Goal: Information Seeking & Learning: Learn about a topic

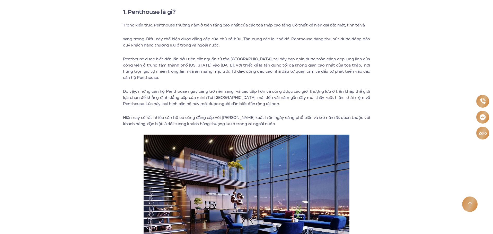
scroll to position [206, 0]
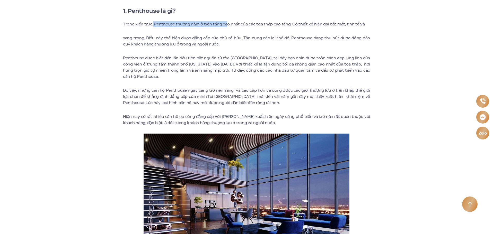
drag, startPoint x: 152, startPoint y: 26, endPoint x: 231, endPoint y: 24, distance: 79.0
click at [231, 24] on p "Trong kiến trúc, Penthouse thường nằm ở trên tầng cao nhất của các tòa tháp cao…" at bounding box center [246, 24] width 247 height 6
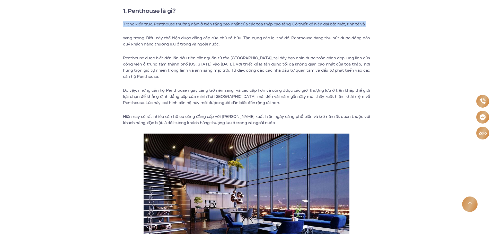
click at [231, 24] on p "Trong kiến trúc, Penthouse thường nằm ở trên tầng cao nhất của các tòa tháp cao…" at bounding box center [246, 24] width 247 height 6
click at [264, 24] on p "Trong kiến trúc, Penthouse thường nằm ở trên tầng cao nhất của các tòa tháp cao…" at bounding box center [246, 24] width 247 height 6
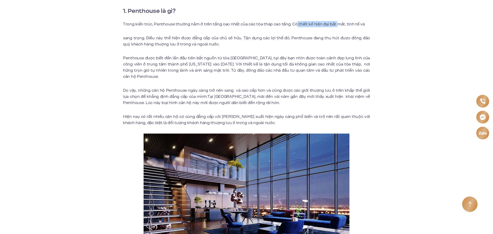
drag, startPoint x: 296, startPoint y: 25, endPoint x: 337, endPoint y: 26, distance: 41.4
click at [337, 26] on p "Trong kiến trúc, Penthouse thường nằm ở trên tầng cao nhất của các tòa tháp cao…" at bounding box center [246, 24] width 247 height 6
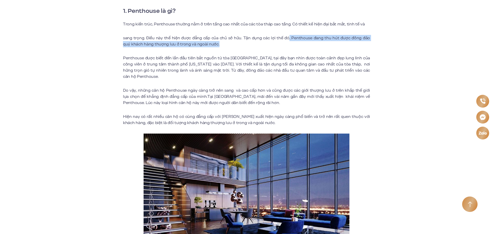
drag, startPoint x: 283, startPoint y: 35, endPoint x: 300, endPoint y: 43, distance: 19.0
click at [300, 43] on p "sang trọng. Điều này thể hiện được đẳng cấp của chủ sở hữu. Tận dụng các lợi th…" at bounding box center [246, 41] width 247 height 12
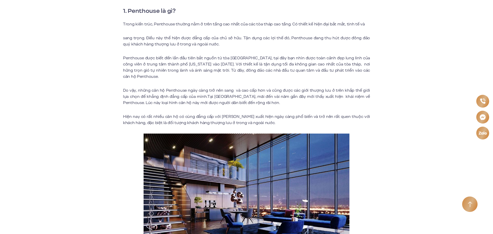
click at [300, 43] on p "sang trọng. Điều này thể hiện được đẳng cấp của chủ sở hữu. Tận dụng các lợi th…" at bounding box center [246, 41] width 247 height 12
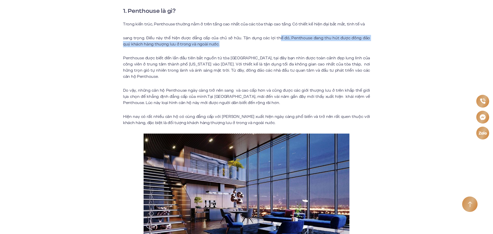
drag, startPoint x: 276, startPoint y: 37, endPoint x: 312, endPoint y: 46, distance: 37.2
click at [312, 46] on p "sang trọng. Điều này thể hiện được đẳng cấp của chủ sở hữu. Tận dụng các lợi th…" at bounding box center [246, 41] width 247 height 12
drag, startPoint x: 123, startPoint y: 44, endPoint x: 201, endPoint y: 44, distance: 77.9
click at [201, 44] on p "sang trọng. Điều này thể hiện được đẳng cấp của chủ sở hữu. Tận dụng các lợi th…" at bounding box center [246, 41] width 247 height 12
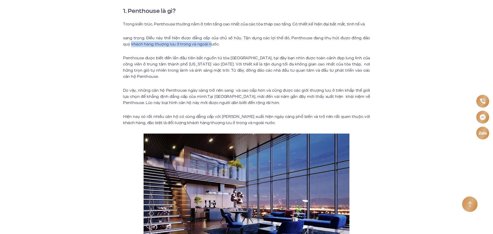
click at [201, 44] on p "sang trọng. Điều này thể hiện được đẳng cấp của chủ sở hữu. Tận dụng các lợi th…" at bounding box center [246, 41] width 247 height 12
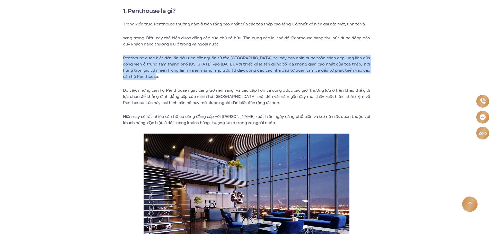
drag, startPoint x: 121, startPoint y: 58, endPoint x: 156, endPoint y: 76, distance: 39.3
click at [133, 71] on p "Penthouse được biết đến lần đầu tiên bắt nguồn từ tòa [GEOGRAPHIC_DATA], tại đâ…" at bounding box center [246, 67] width 247 height 25
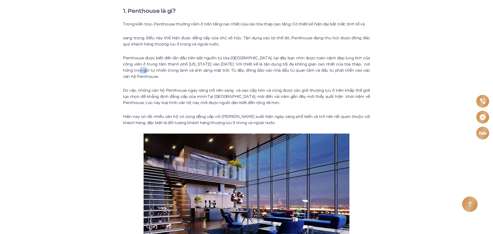
click at [133, 71] on p "Penthouse được biết đến lần đầu tiên bắt nguồn từ tòa [GEOGRAPHIC_DATA], tại đâ…" at bounding box center [246, 67] width 247 height 25
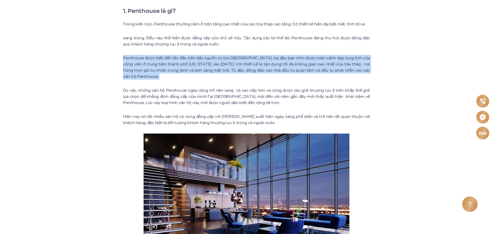
click at [133, 71] on p "Penthouse được biết đến lần đầu tiên bắt nguồn từ tòa [GEOGRAPHIC_DATA], tại đâ…" at bounding box center [246, 67] width 247 height 25
click at [139, 70] on p "Penthouse được biết đến lần đầu tiên bắt nguồn từ tòa [GEOGRAPHIC_DATA], tại đâ…" at bounding box center [246, 67] width 247 height 25
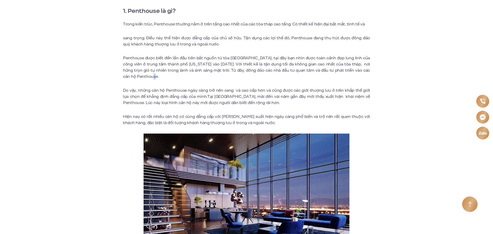
click at [146, 77] on p "Penthouse được biết đến lần đầu tiên bắt nguồn từ tòa [GEOGRAPHIC_DATA], tại đâ…" at bounding box center [246, 67] width 247 height 25
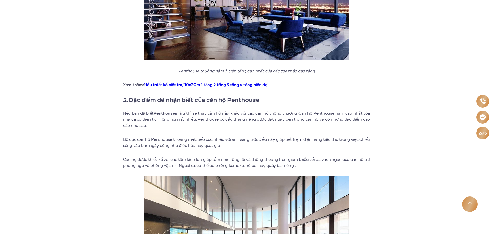
scroll to position [411, 0]
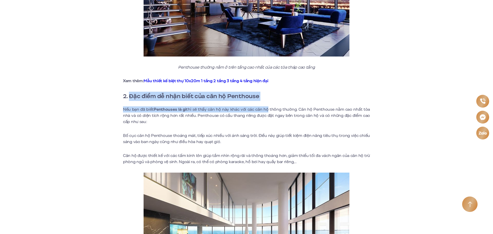
drag, startPoint x: 130, startPoint y: 95, endPoint x: 268, endPoint y: 101, distance: 137.7
drag, startPoint x: 124, startPoint y: 110, endPoint x: 152, endPoint y: 121, distance: 30.4
click at [152, 121] on p "Nếu bạn đã biết Penthouses là gì thì sẽ thấy căn hộ này khác với các căn hộ thô…" at bounding box center [246, 115] width 247 height 19
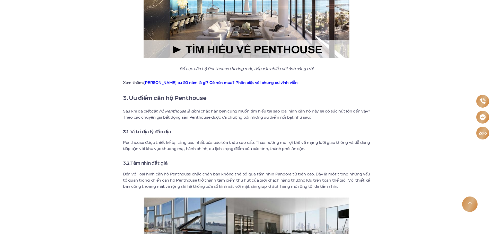
scroll to position [643, 0]
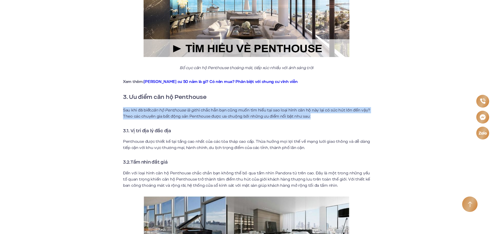
drag, startPoint x: 121, startPoint y: 107, endPoint x: 307, endPoint y: 115, distance: 186.3
click at [307, 115] on p "Sau khi đã biết căn hộ Penthouse là gì thì chắc hẳn bạn cũng muốn tìm hiểu tại …" at bounding box center [246, 113] width 247 height 12
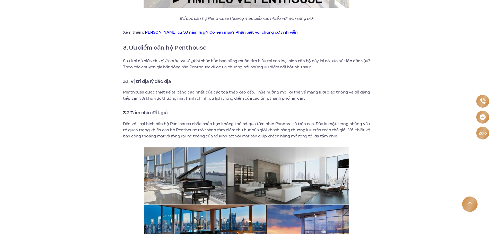
scroll to position [694, 0]
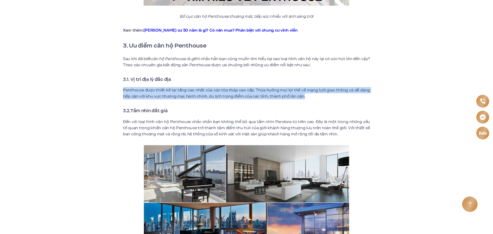
drag, startPoint x: 120, startPoint y: 89, endPoint x: 327, endPoint y: 96, distance: 206.9
click at [315, 96] on p "Penthouse được thiết kế tại tầng cao nhất của các tòa tháp cao cấp. Thừa hưởng …" at bounding box center [246, 93] width 247 height 12
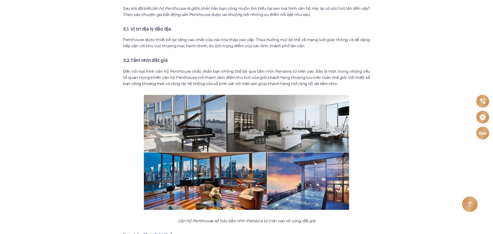
scroll to position [746, 0]
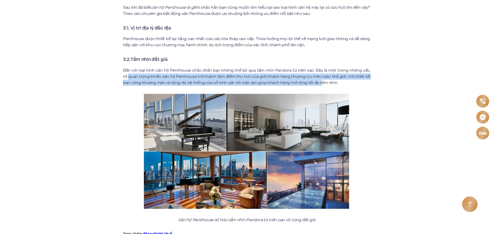
drag, startPoint x: 123, startPoint y: 74, endPoint x: 313, endPoint y: 82, distance: 189.9
click at [313, 82] on p "Đến với loại hình căn hộ Penthouse chắc chắn bạn không thể bỏ qua tầm nhìn Pand…" at bounding box center [246, 76] width 247 height 19
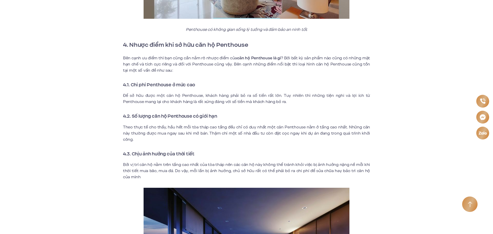
scroll to position [1157, 0]
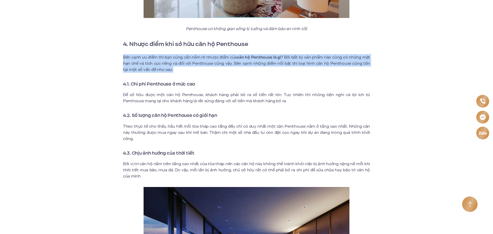
drag, startPoint x: 117, startPoint y: 57, endPoint x: 177, endPoint y: 71, distance: 62.4
click at [177, 71] on div "Penthouses là gì? Ưu nhược điểm, Penthouses giá bao nhiêu? Khác với các căn hộ …" at bounding box center [246, 145] width 316 height 2306
click at [177, 71] on p "Bên cạnh ưu điểm thì bạn cũng cần nắm rõ nhược điểm của căn hộ Penthouse là gì …" at bounding box center [246, 63] width 247 height 19
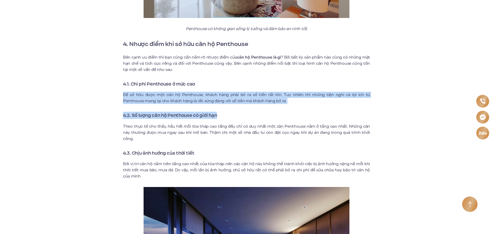
drag, startPoint x: 121, startPoint y: 96, endPoint x: 288, endPoint y: 105, distance: 166.9
click at [288, 105] on div "Penthouses là gì? Ưu nhược điểm, Penthouses giá bao nhiêu? Khác với các căn hộ …" at bounding box center [246, 145] width 316 height 2306
click at [288, 105] on div "Khác với các căn hộ thông thường, Penthouse là những căn hộ nằm tại các tầng ca…" at bounding box center [246, 145] width 247 height 2261
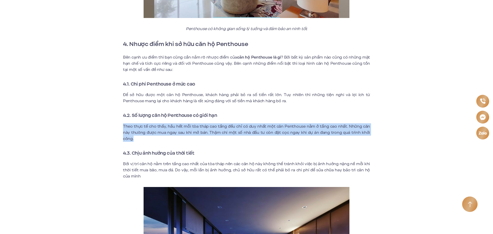
drag, startPoint x: 121, startPoint y: 124, endPoint x: 146, endPoint y: 138, distance: 28.8
click at [146, 138] on div "Penthouses là gì? Ưu nhược điểm, Penthouses giá bao nhiêu? Khác với các căn hộ …" at bounding box center [246, 145] width 316 height 2306
click at [146, 138] on p "Theo thực tế cho thấy, hầu hết mỗi tòa tháp cao tầng đều chỉ có duy nhất một că…" at bounding box center [246, 132] width 247 height 19
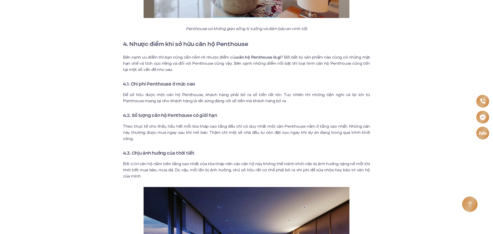
click at [146, 138] on p "Theo thực tế cho thấy, hầu hết mỗi tòa tháp cao tầng đều chỉ có duy nhất một că…" at bounding box center [246, 132] width 247 height 19
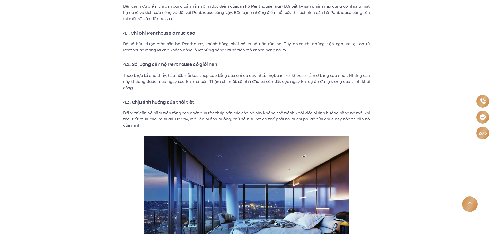
scroll to position [1209, 0]
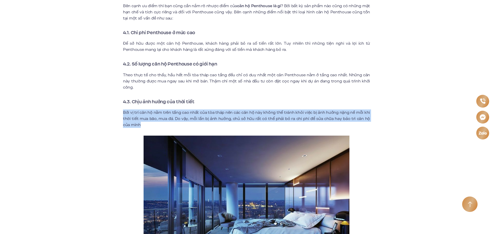
drag, startPoint x: 120, startPoint y: 112, endPoint x: 144, endPoint y: 124, distance: 26.7
click at [144, 124] on div "Penthouses là gì? Ưu nhược điểm, Penthouses giá bao nhiêu? Khác với các căn hộ …" at bounding box center [246, 93] width 316 height 2306
click at [144, 124] on p "Bởi vị trí căn hộ nằm trên tầng cao nhất của tòa tháp nên các căn hộ này không …" at bounding box center [246, 119] width 247 height 19
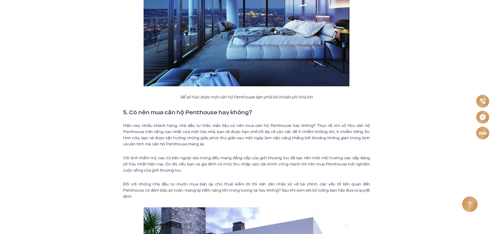
scroll to position [1414, 0]
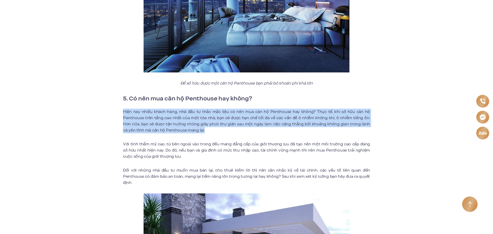
drag, startPoint x: 123, startPoint y: 113, endPoint x: 202, endPoint y: 128, distance: 79.7
click at [202, 128] on p "Hiện nay nhiều khách hàng, nhà đầu tư thắc mắc liệu có nên mua căn hộ Penthouse…" at bounding box center [246, 121] width 247 height 25
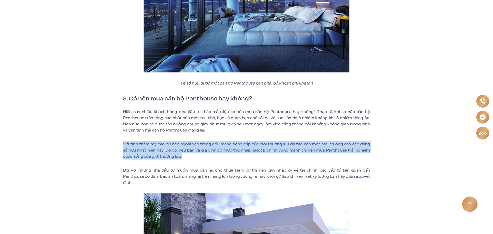
drag, startPoint x: 123, startPoint y: 143, endPoint x: 184, endPoint y: 156, distance: 62.5
click at [184, 156] on p "Với tính thẩm mỹ cao, từ bên ngoài vào trong đều mang đẳng cấp của giới thượng …" at bounding box center [246, 150] width 247 height 19
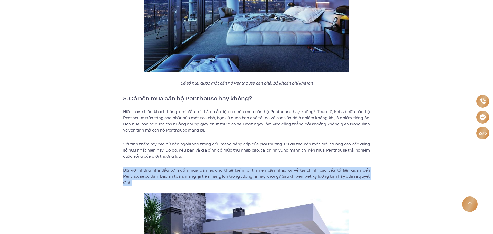
drag, startPoint x: 122, startPoint y: 171, endPoint x: 362, endPoint y: 177, distance: 239.7
click at [361, 177] on p "Đối với những nhà đầu tư muốn mua bán lại, cho thuê kiếm lời thì nên cân nhắc k…" at bounding box center [246, 176] width 247 height 19
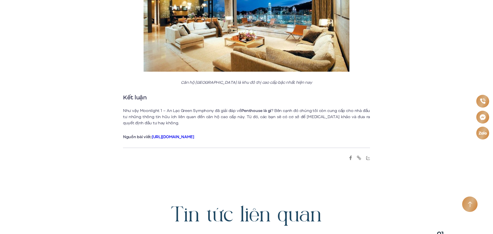
scroll to position [2366, 0]
